Goal: Obtain resource: Obtain resource

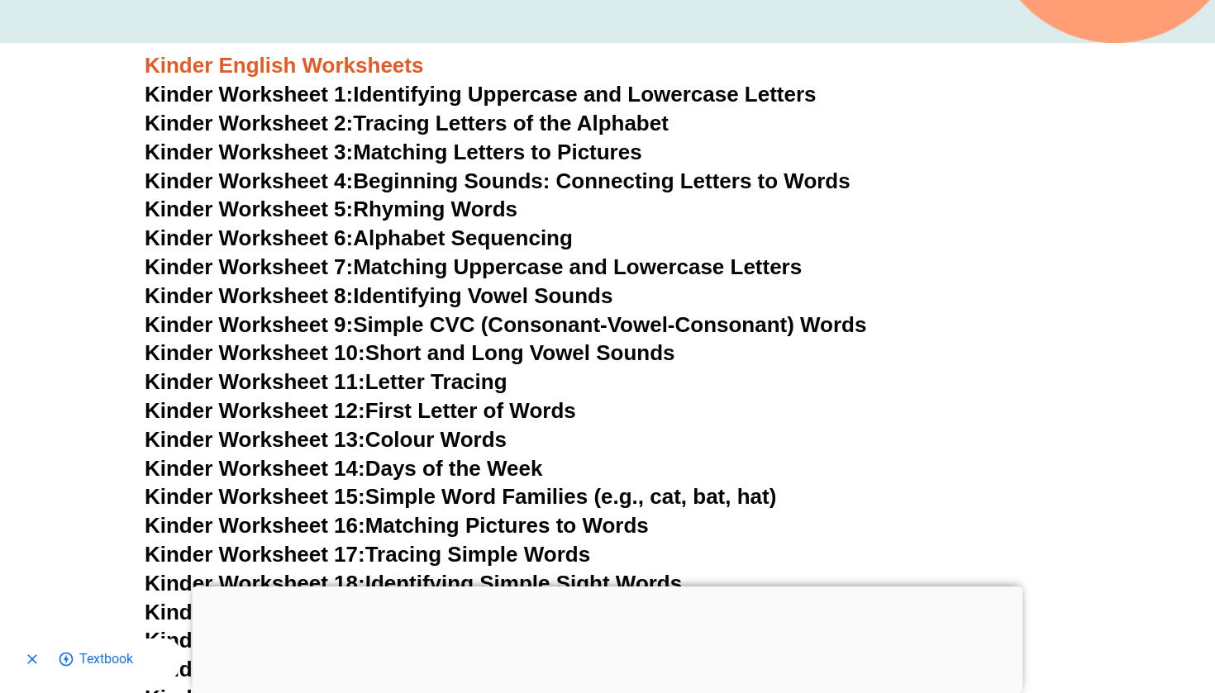
scroll to position [584, 0]
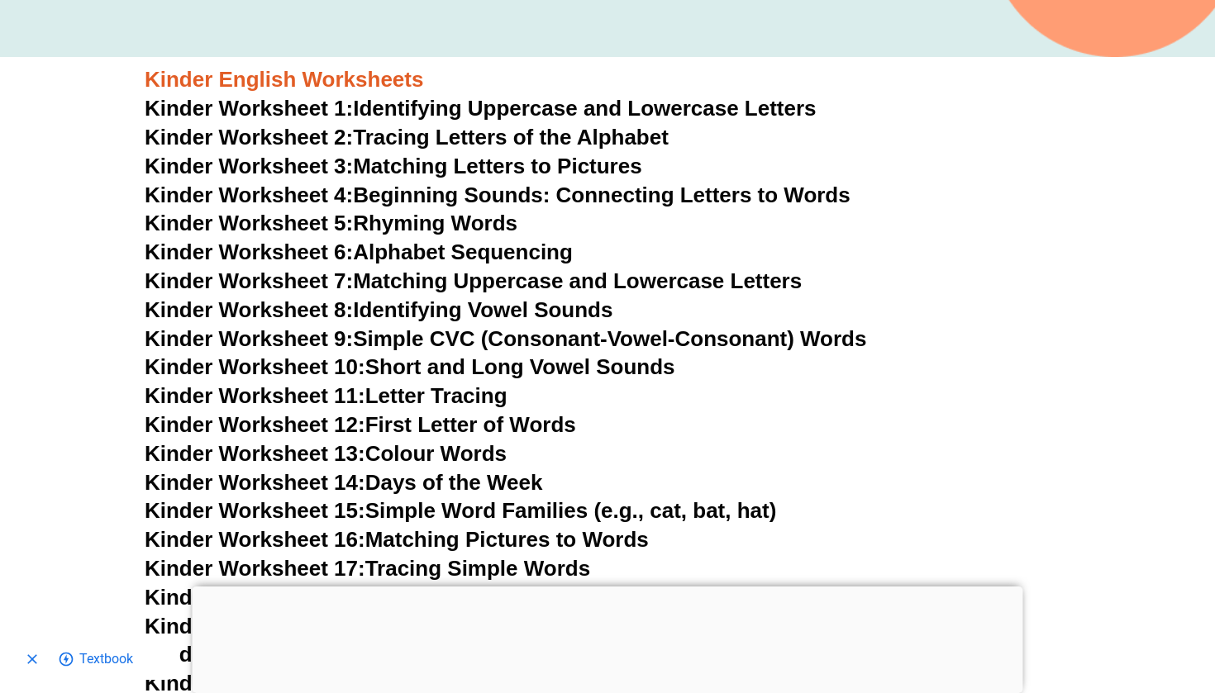
click at [452, 112] on link "Kinder Worksheet 1: Identifying Uppercase and Lowercase Letters" at bounding box center [481, 108] width 672 height 25
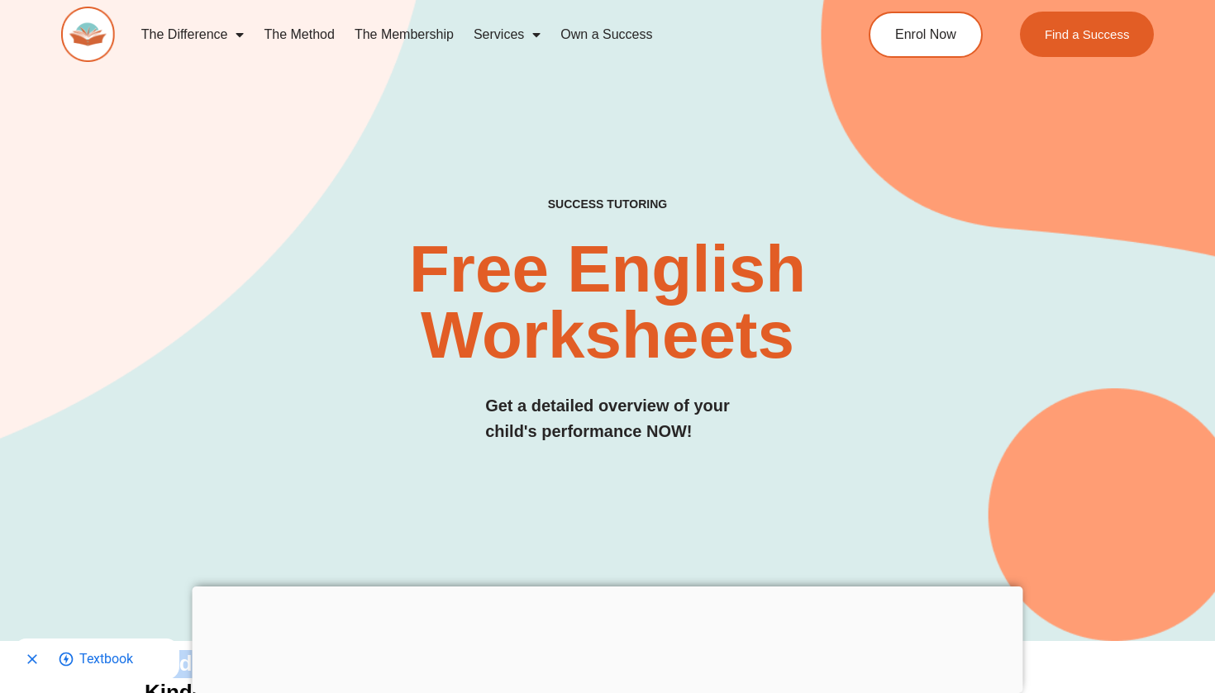
scroll to position [16, 0]
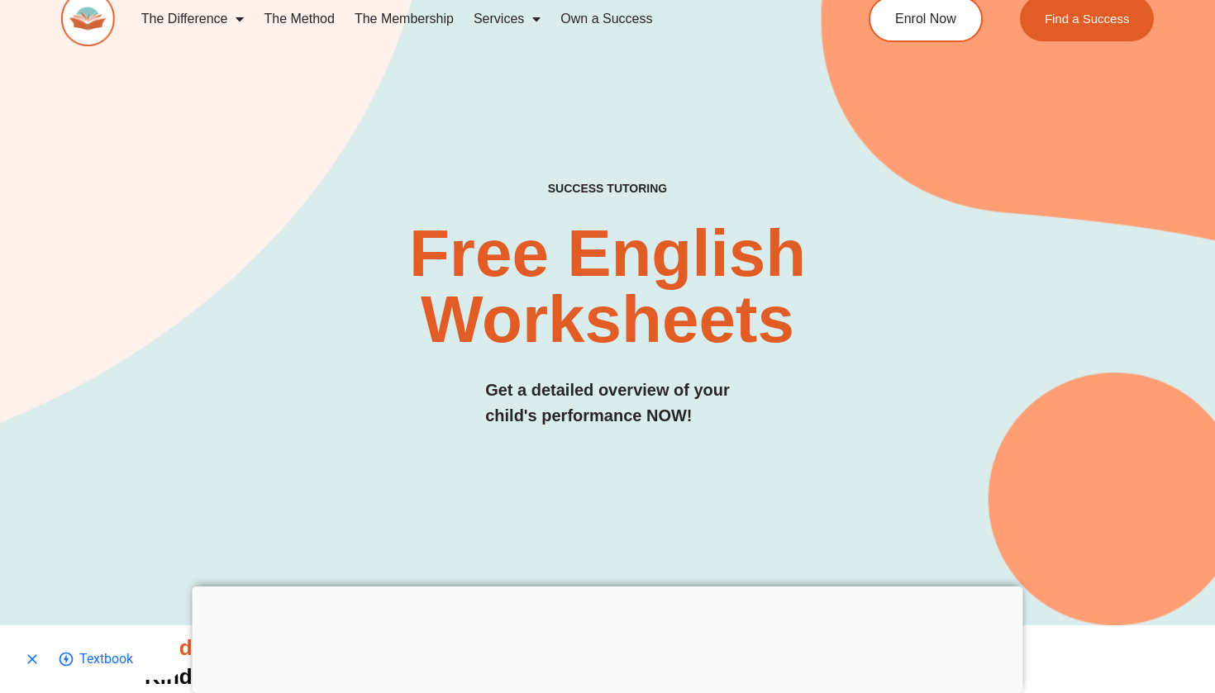
drag, startPoint x: 0, startPoint y: 105, endPoint x: 137, endPoint y: 577, distance: 491.4
click at [814, 352] on h2 "Free English Worksheets​" at bounding box center [606, 287] width 721 height 132
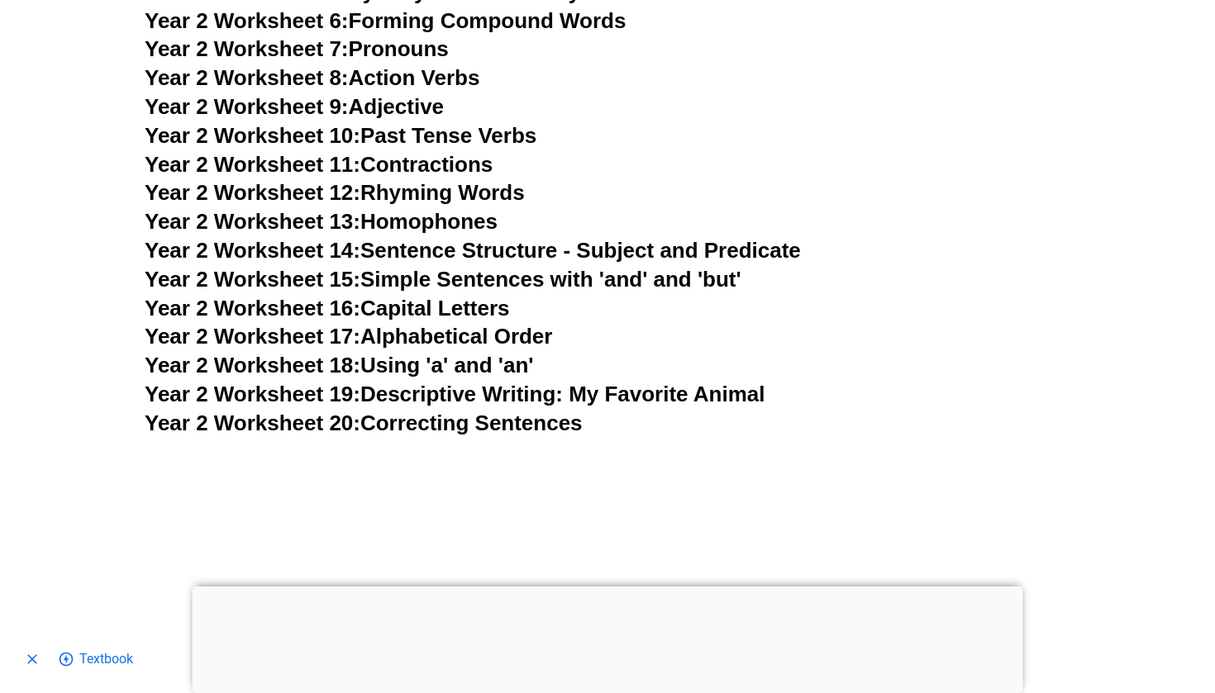
scroll to position [4429, 0]
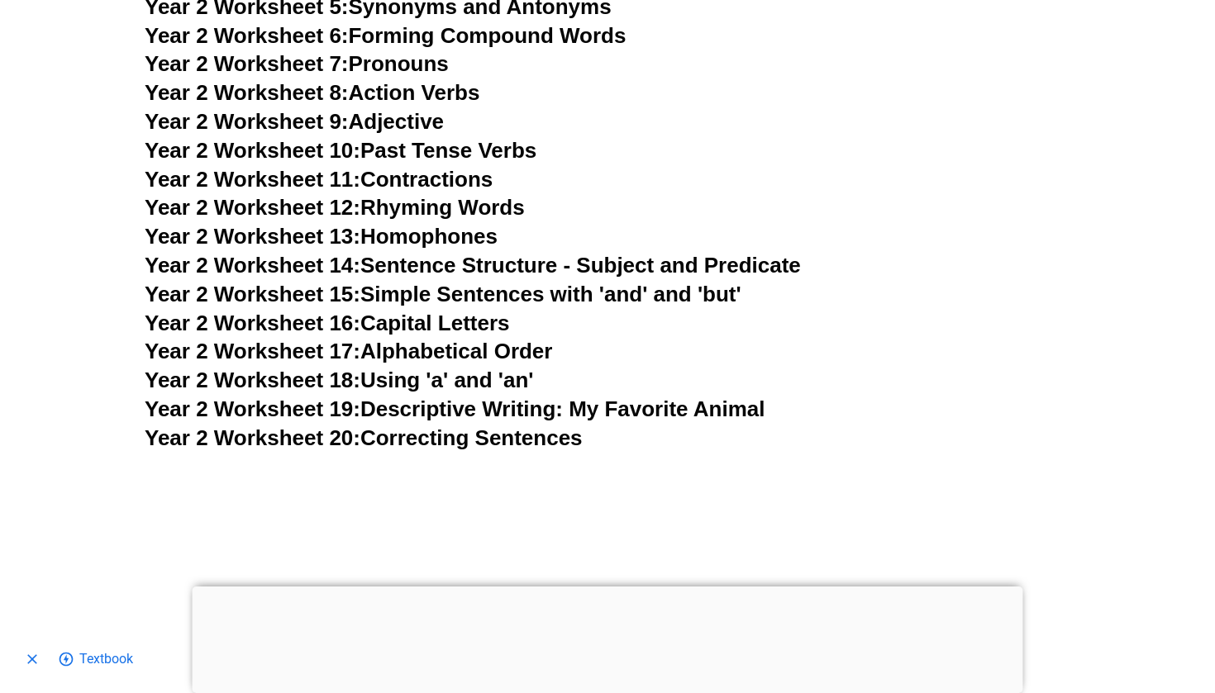
click at [426, 253] on link "Year 2 Worksheet 14: Sentence Structure - Subject and Predicate" at bounding box center [473, 265] width 656 height 25
click at [492, 368] on link "Year 2 Worksheet 18: Using 'a' and 'an'" at bounding box center [339, 380] width 388 height 25
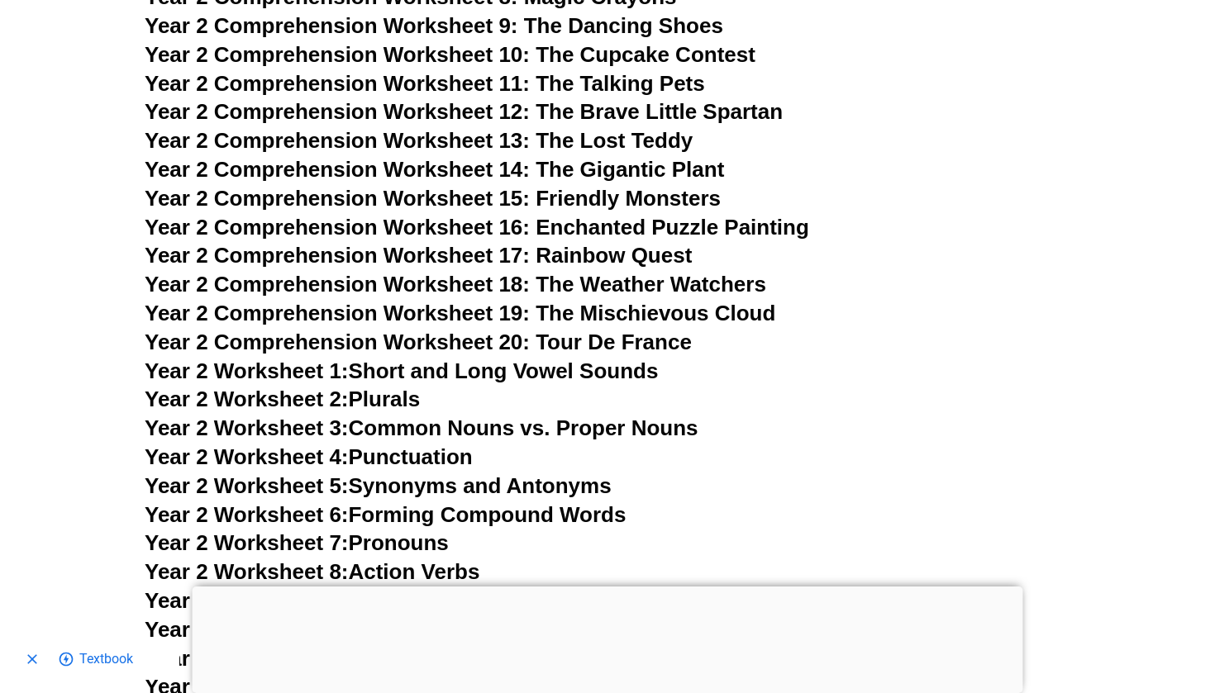
scroll to position [3952, 0]
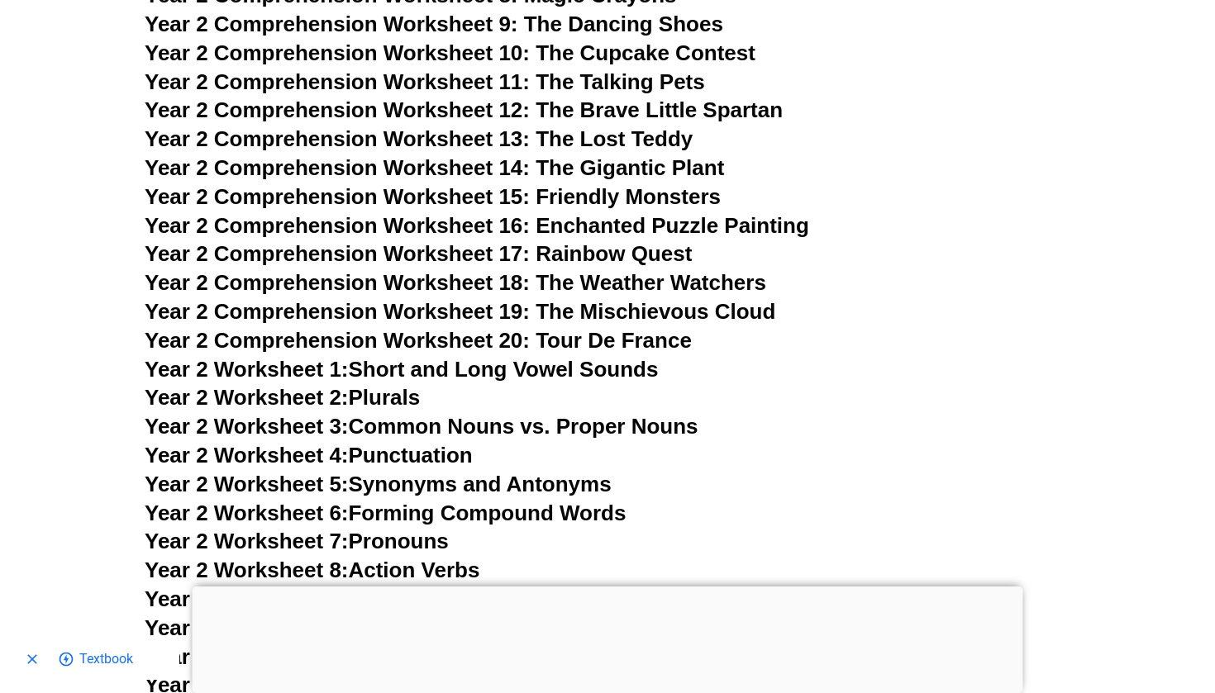
click at [381, 357] on link "Year 2 Worksheet 1: Short and Long Vowel Sounds" at bounding box center [401, 369] width 513 height 25
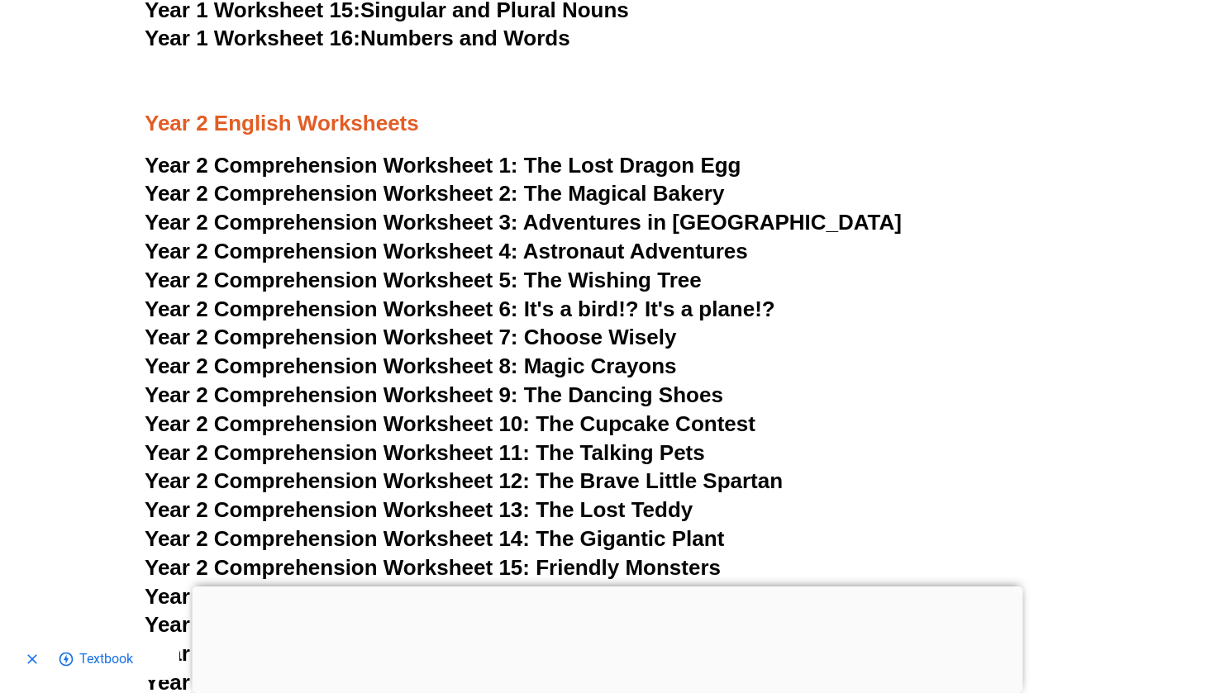
scroll to position [3581, 0]
click at [601, 382] on span "Year 2 Comprehension Worksheet 9: The Dancing Shoes" at bounding box center [434, 394] width 578 height 25
click at [626, 180] on span "The Magical Bakery" at bounding box center [624, 192] width 201 height 25
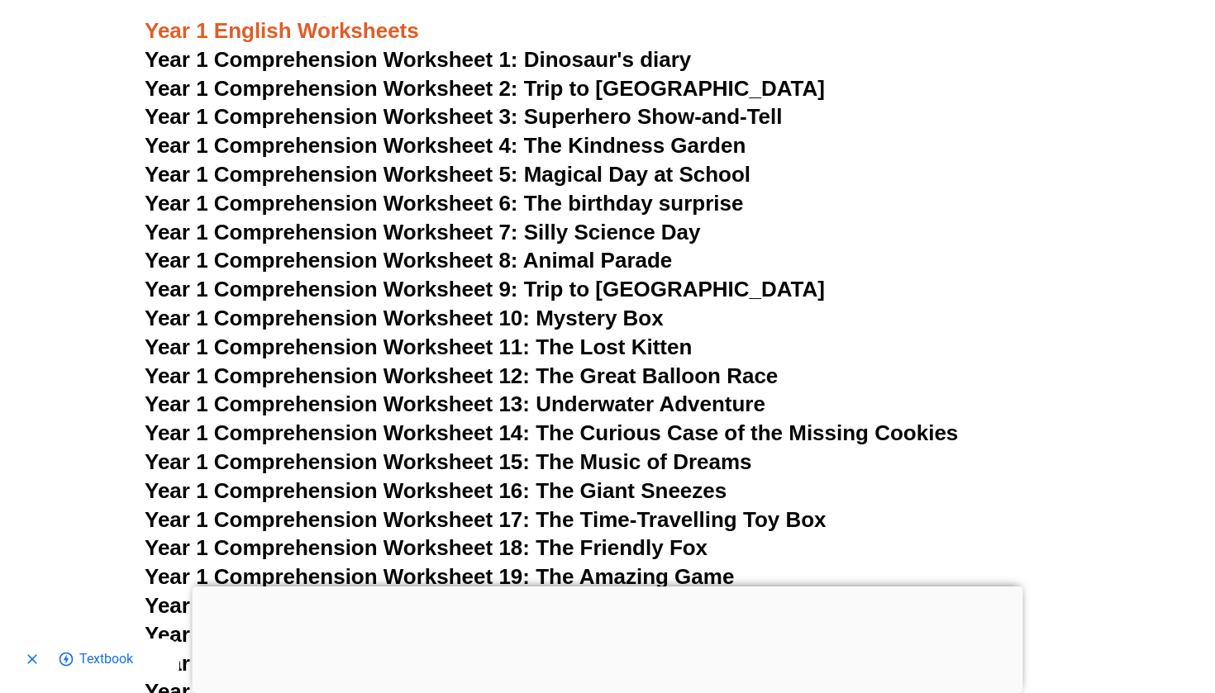
scroll to position [2066, 0]
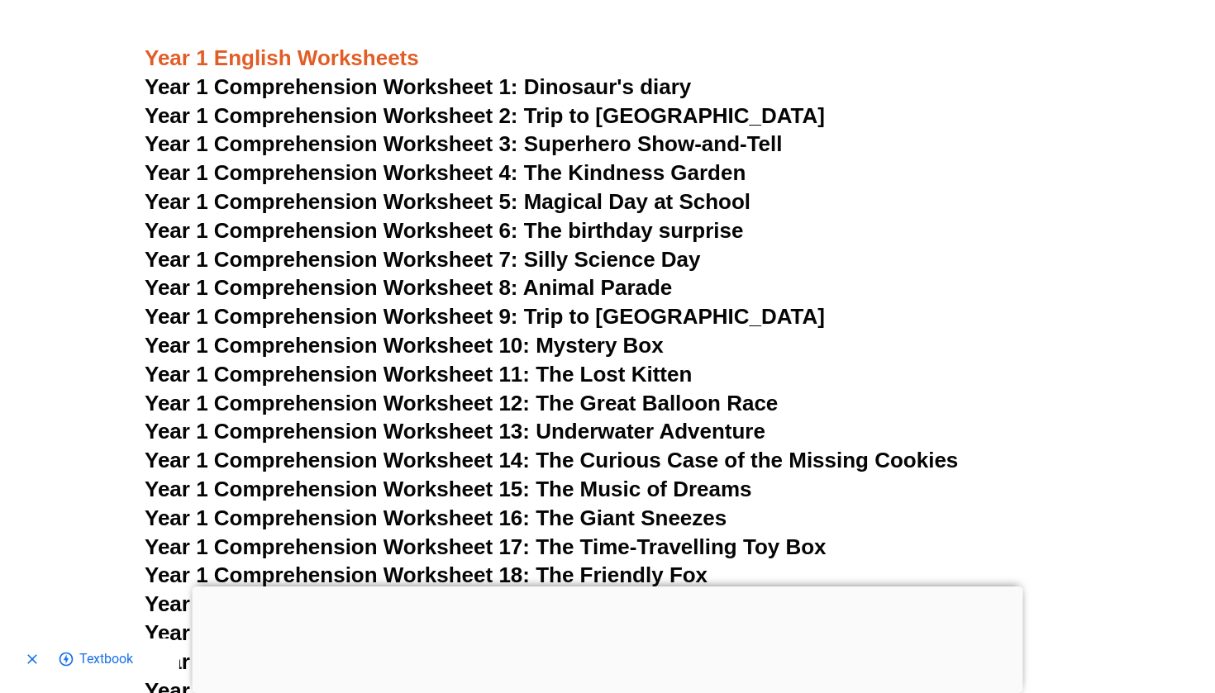
click at [584, 160] on span "Year 1 Comprehension Worksheet 4: The Kindness Garden" at bounding box center [445, 172] width 601 height 25
